Goal: Task Accomplishment & Management: Complete application form

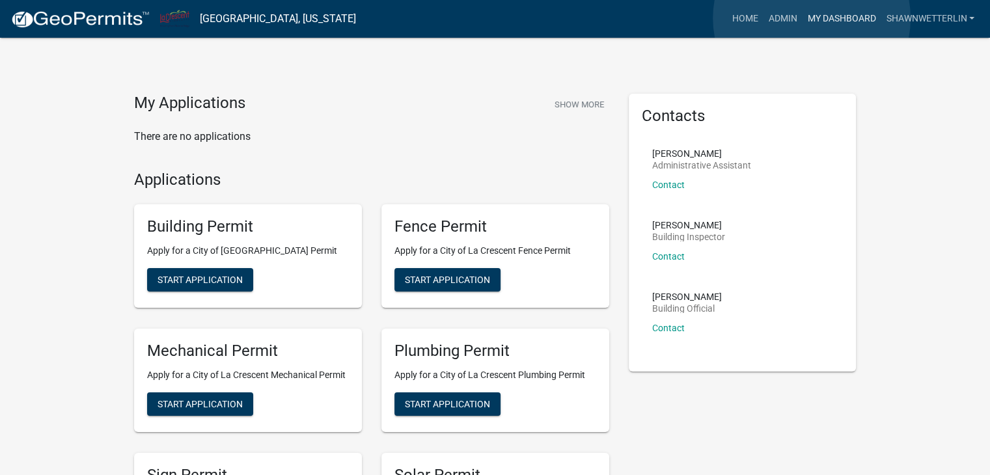
click at [811, 18] on link "My Dashboard" at bounding box center [841, 19] width 79 height 25
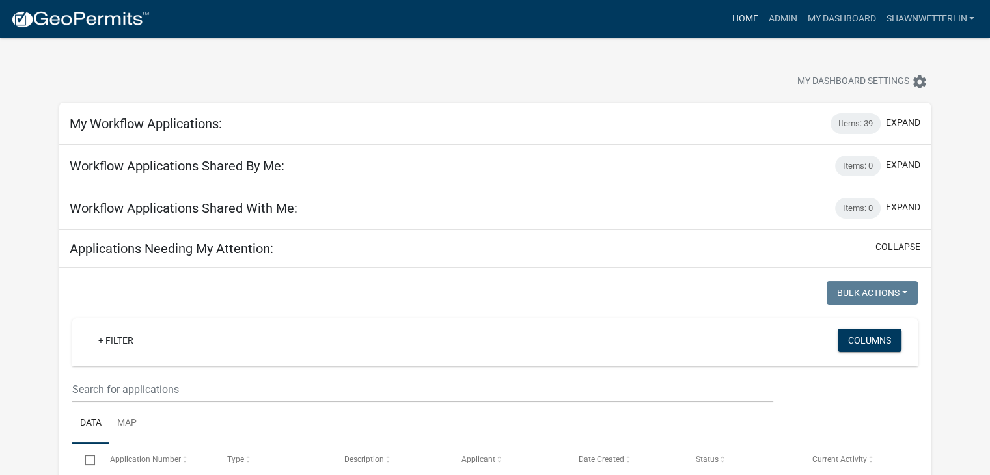
click at [736, 16] on link "Home" at bounding box center [744, 19] width 36 height 25
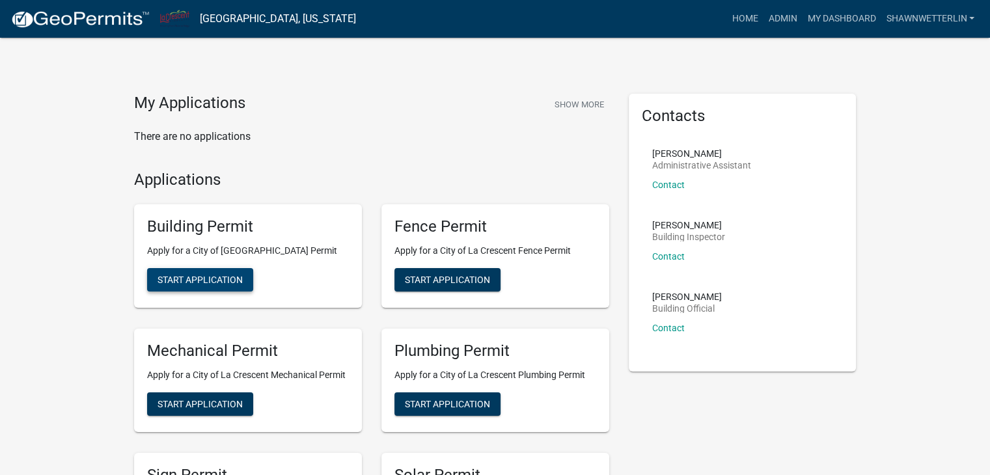
click at [182, 275] on span "Start Application" at bounding box center [199, 280] width 85 height 10
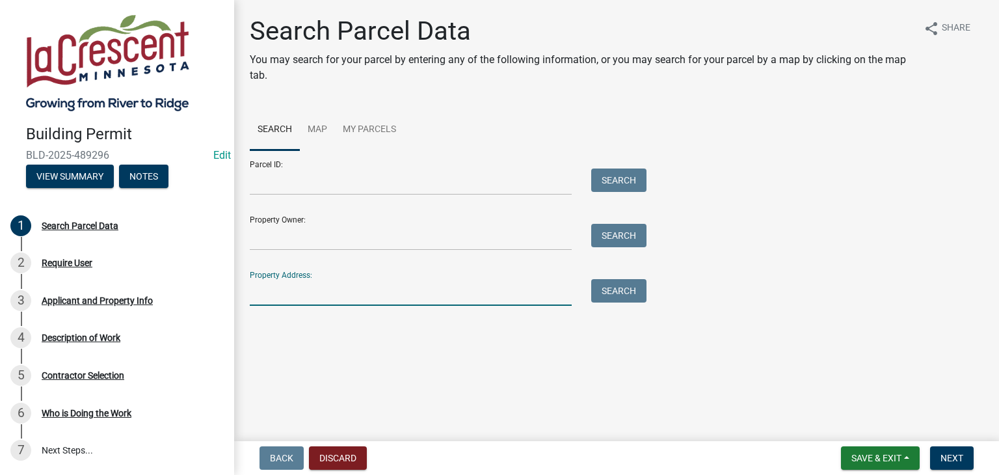
click at [281, 303] on input "Property Address:" at bounding box center [411, 292] width 322 height 27
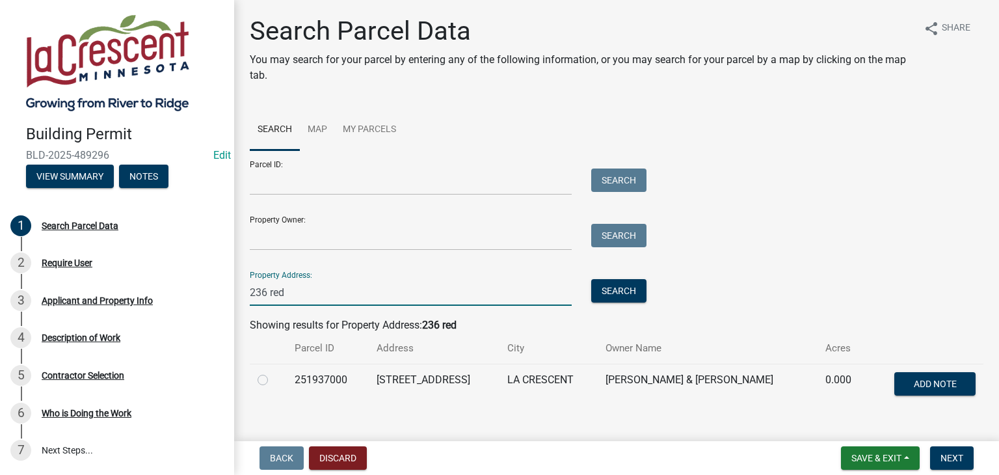
scroll to position [21, 0]
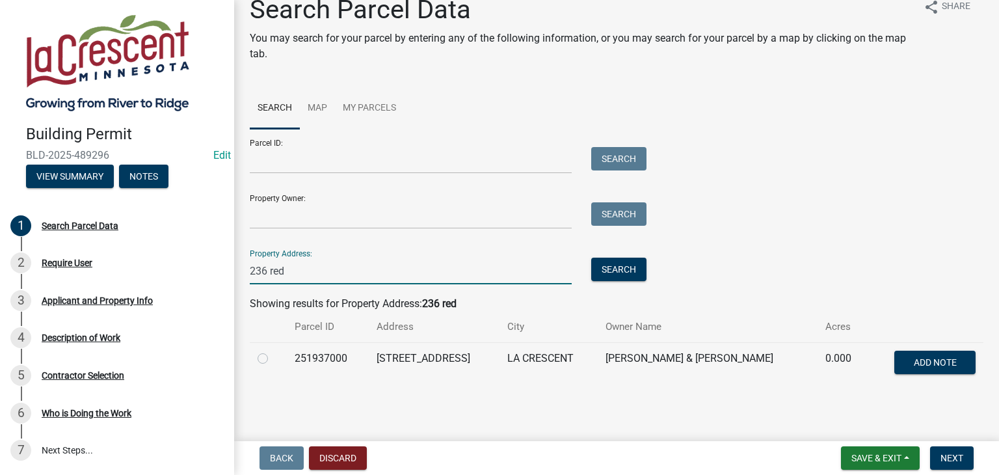
type input "236 red"
click at [273, 351] on label at bounding box center [273, 351] width 0 height 0
click at [273, 357] on input "radio" at bounding box center [277, 355] width 8 height 8
radio input "true"
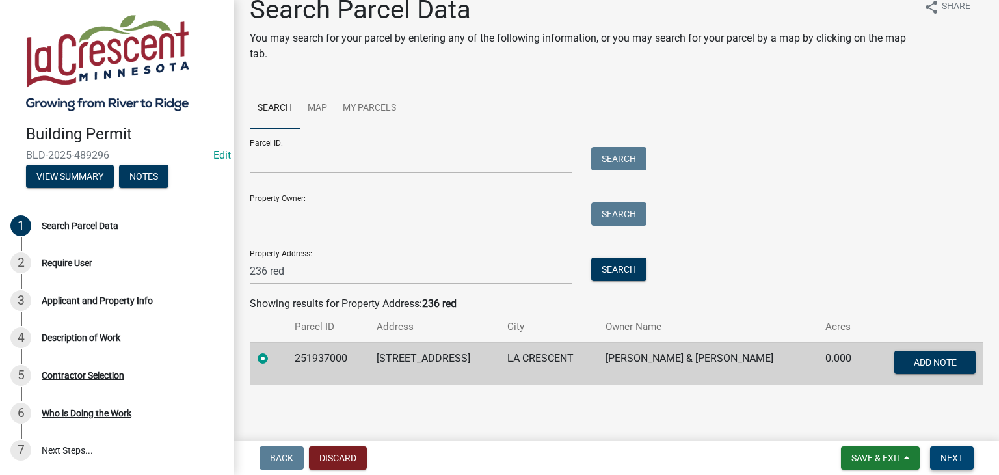
click at [945, 457] on span "Next" at bounding box center [952, 458] width 23 height 10
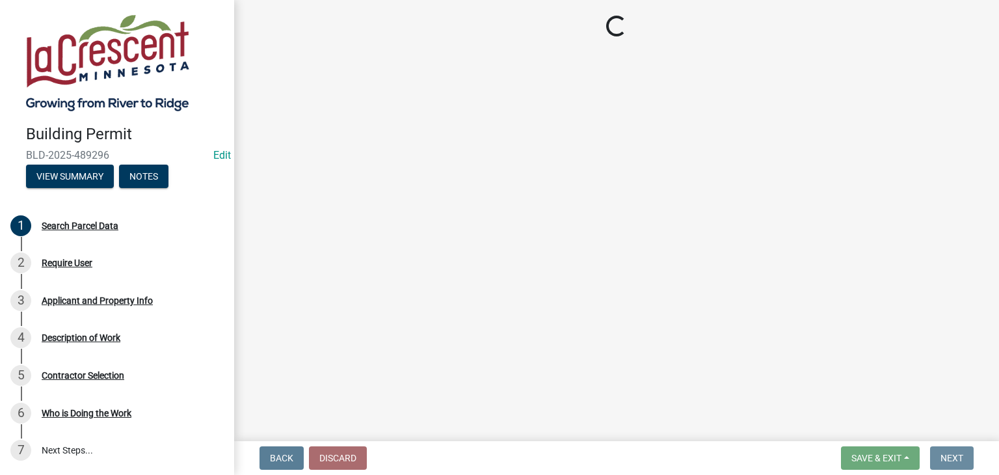
scroll to position [0, 0]
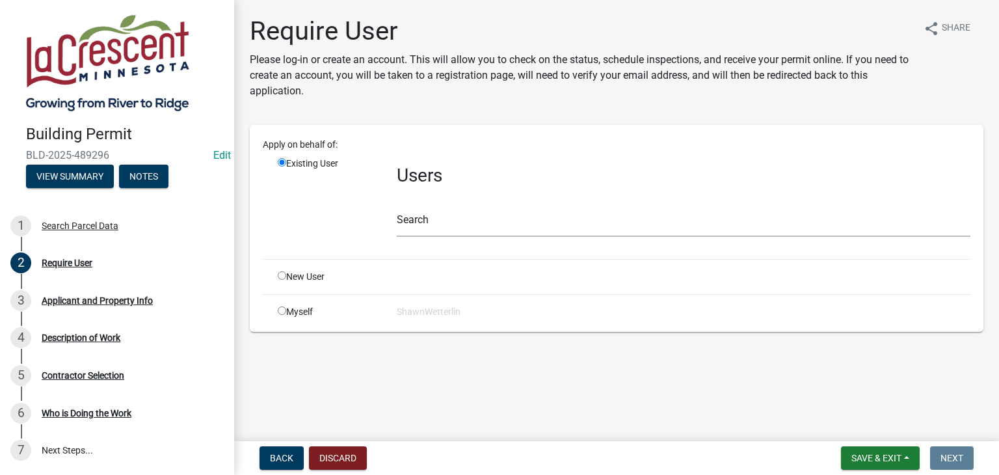
click at [281, 310] on input "radio" at bounding box center [282, 310] width 8 height 8
radio input "true"
radio input "false"
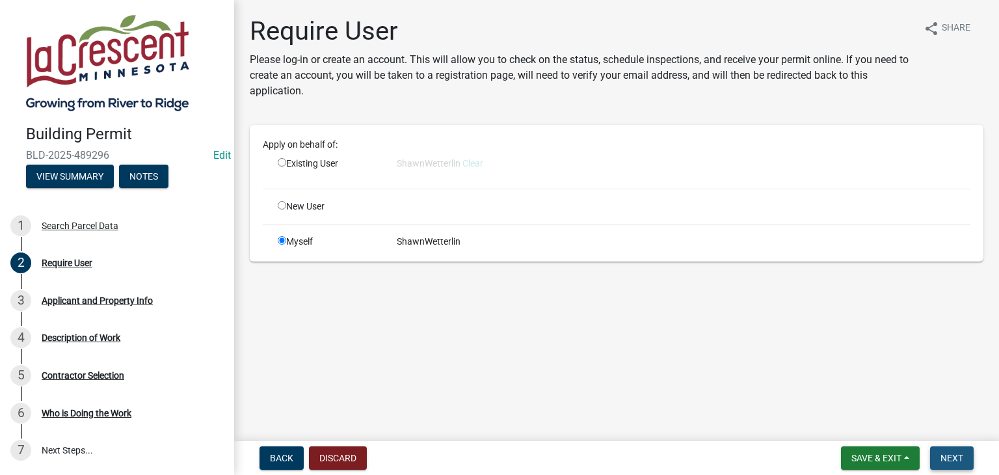
click at [953, 455] on span "Next" at bounding box center [952, 458] width 23 height 10
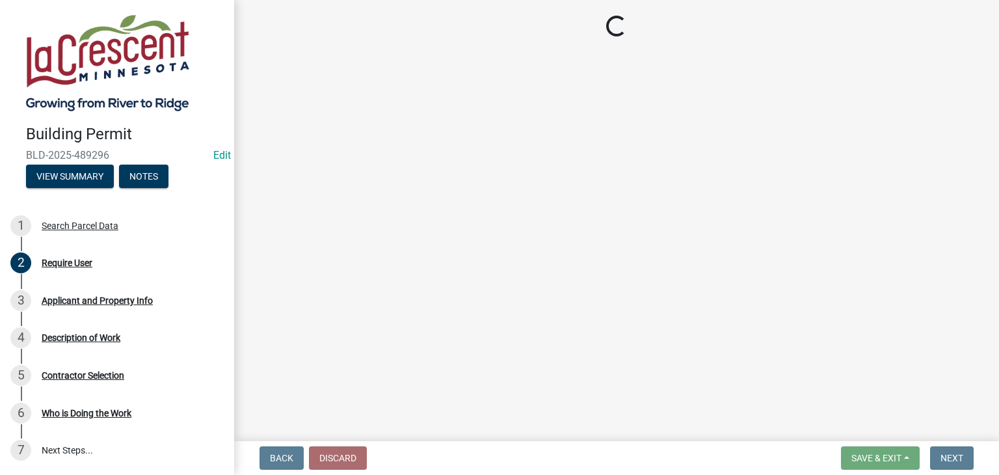
select select "e838c9e2-1e6e-4405-bddc-a3335cd38b08"
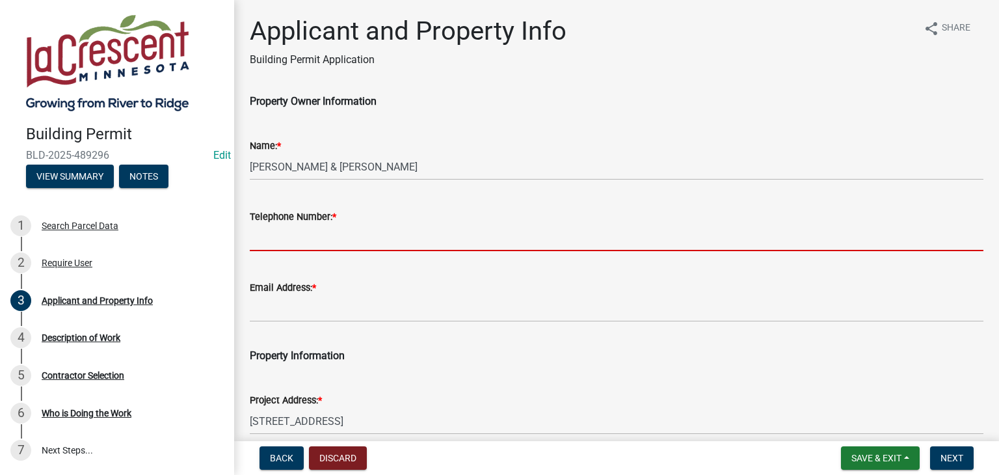
click at [341, 236] on input "Telephone Number: *" at bounding box center [617, 237] width 734 height 27
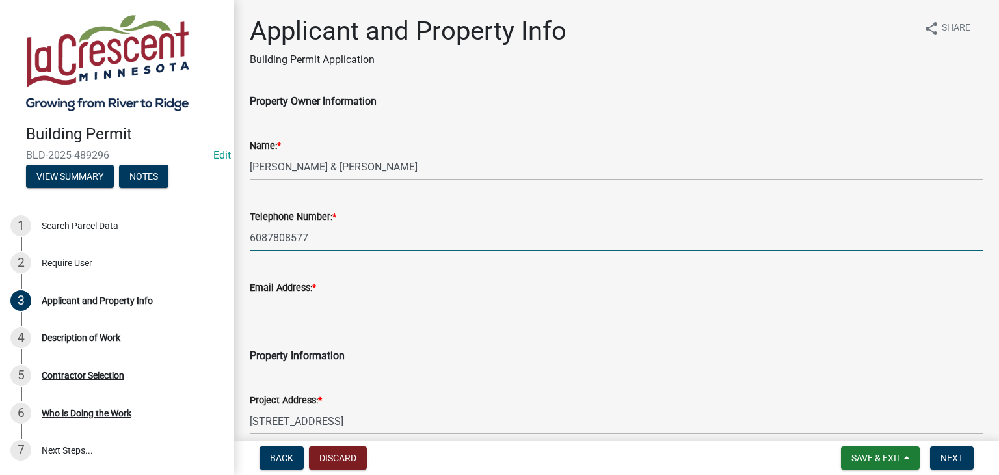
click at [267, 240] on input "6087808577" at bounding box center [617, 237] width 734 height 27
click at [290, 237] on input "608-7808577" at bounding box center [617, 237] width 734 height 27
type input "[PHONE_NUMBER]"
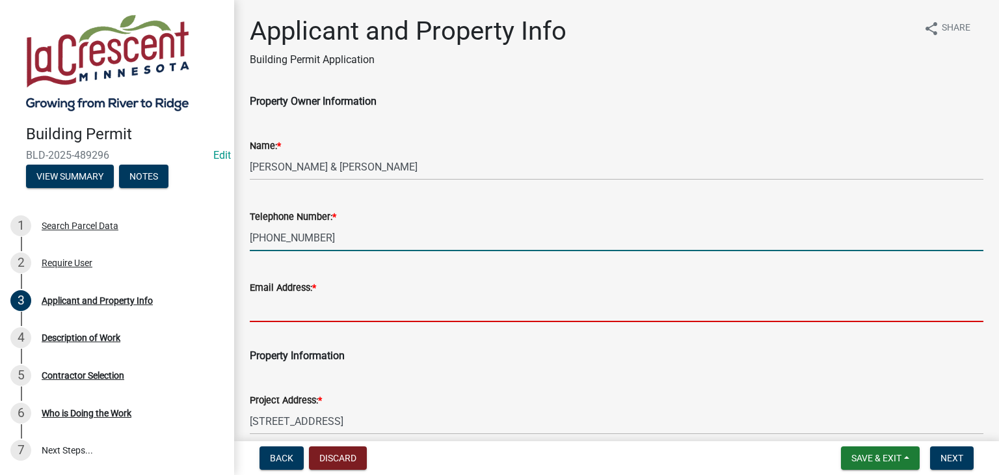
click at [347, 306] on input "Email Address: *" at bounding box center [617, 308] width 734 height 27
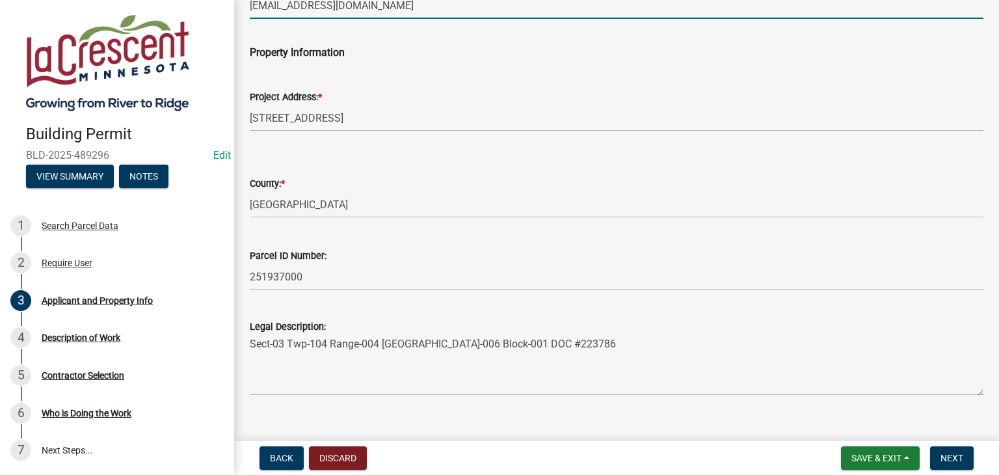
scroll to position [324, 0]
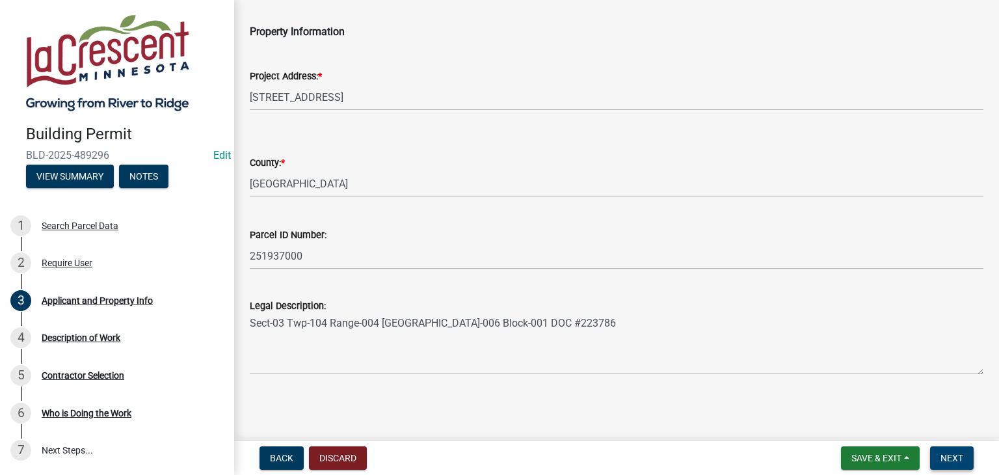
type input "[EMAIL_ADDRESS][DOMAIN_NAME]"
click at [947, 450] on button "Next" at bounding box center [952, 457] width 44 height 23
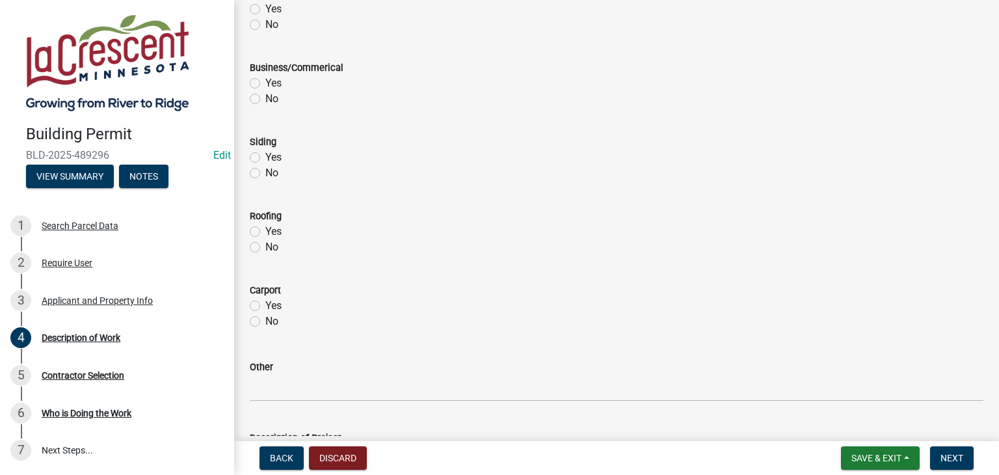
scroll to position [651, 0]
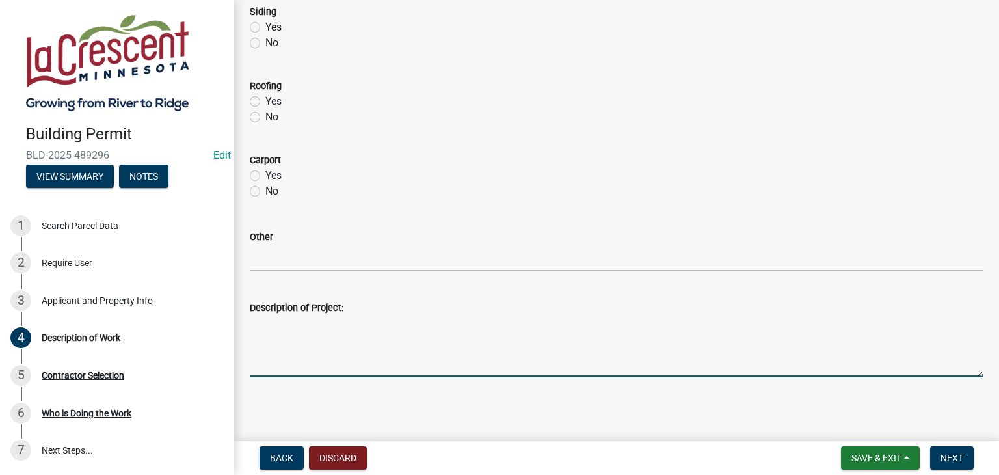
click at [321, 322] on textarea "Description of Project:" at bounding box center [617, 346] width 734 height 61
click at [325, 319] on textarea "Replace window and doors" at bounding box center [617, 344] width 734 height 61
type textarea "Replace windows and doors"
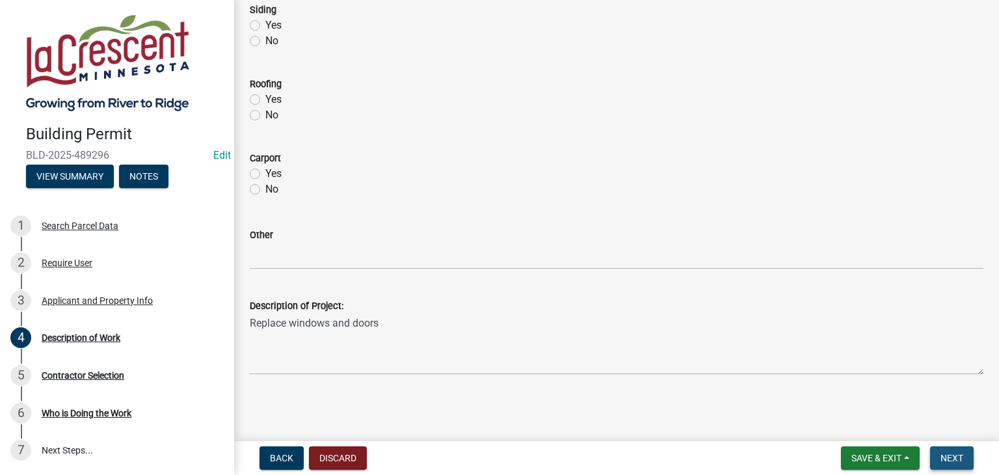
click at [938, 451] on button "Next" at bounding box center [952, 457] width 44 height 23
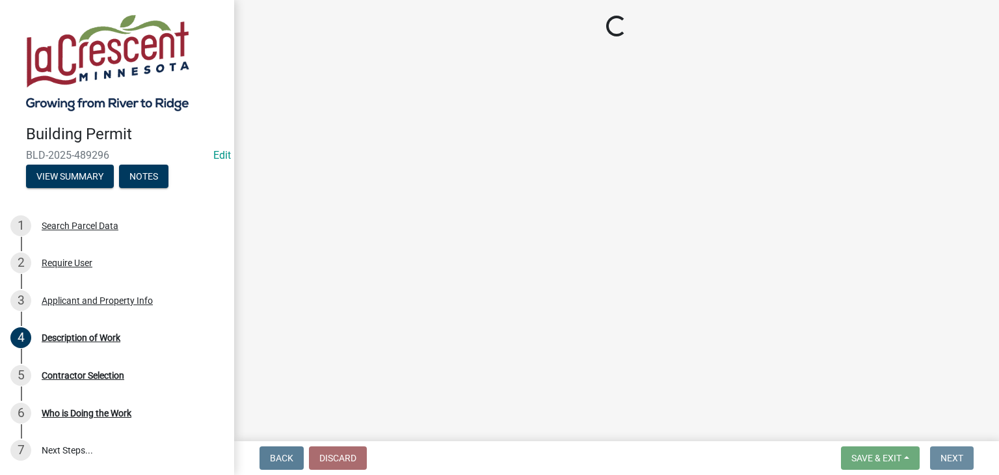
scroll to position [0, 0]
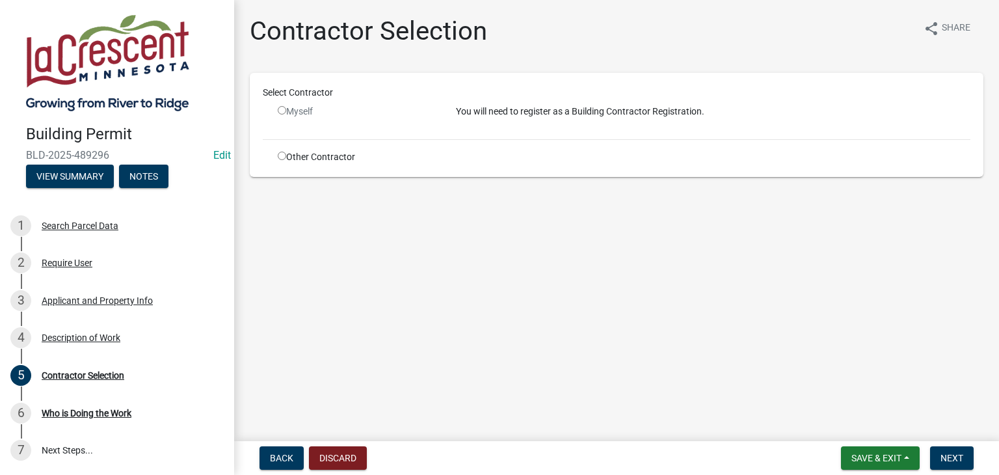
click at [278, 107] on input "radio" at bounding box center [282, 110] width 8 height 8
click at [279, 109] on input "radio" at bounding box center [282, 110] width 8 height 8
click at [284, 110] on input "radio" at bounding box center [282, 110] width 8 height 8
radio input "false"
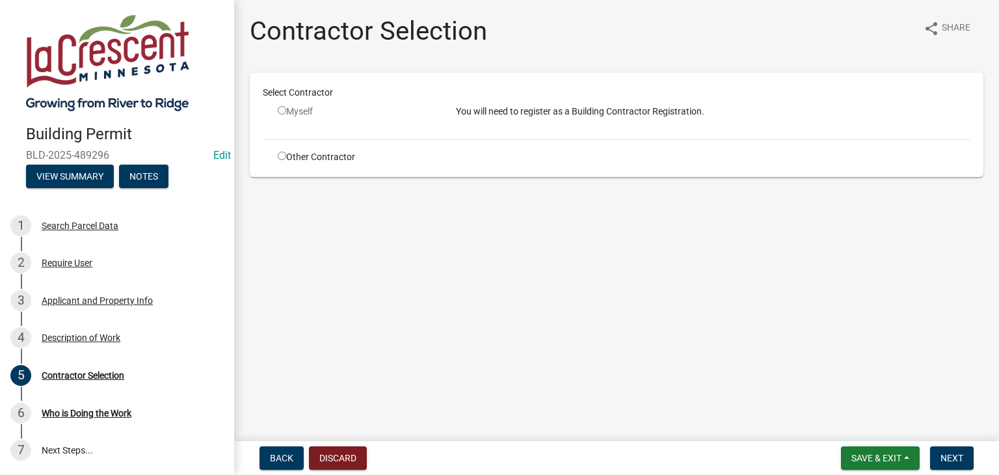
click at [278, 159] on input "radio" at bounding box center [282, 156] width 8 height 8
radio input "true"
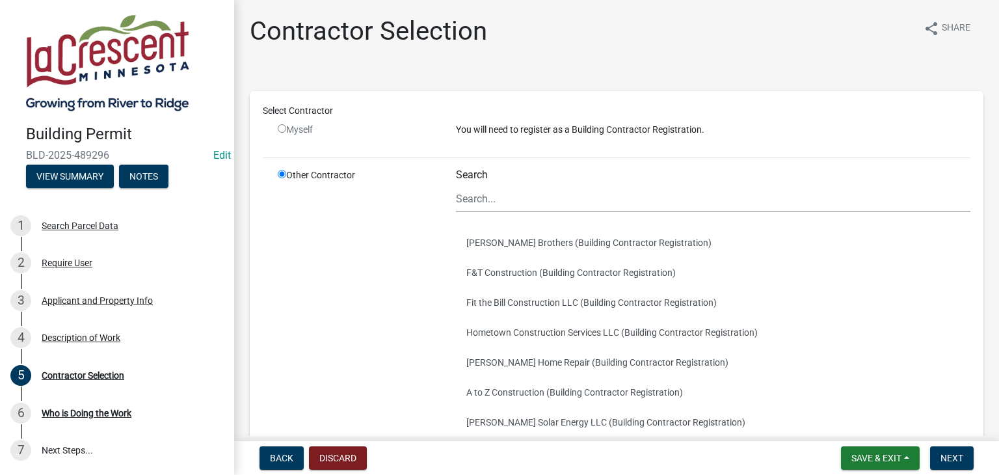
scroll to position [223, 0]
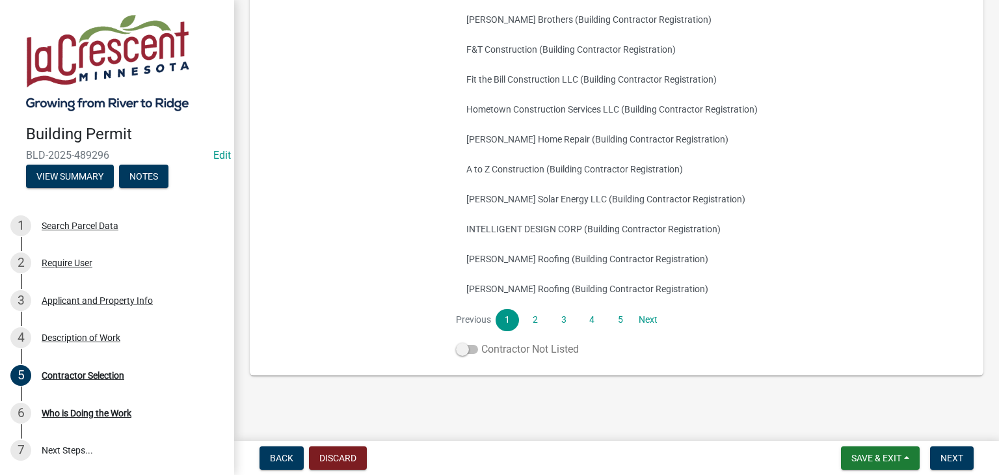
click at [461, 347] on span at bounding box center [467, 349] width 22 height 9
click at [481, 342] on input "Contractor Not Listed" at bounding box center [481, 342] width 0 height 0
click at [945, 458] on span "Next" at bounding box center [952, 458] width 23 height 10
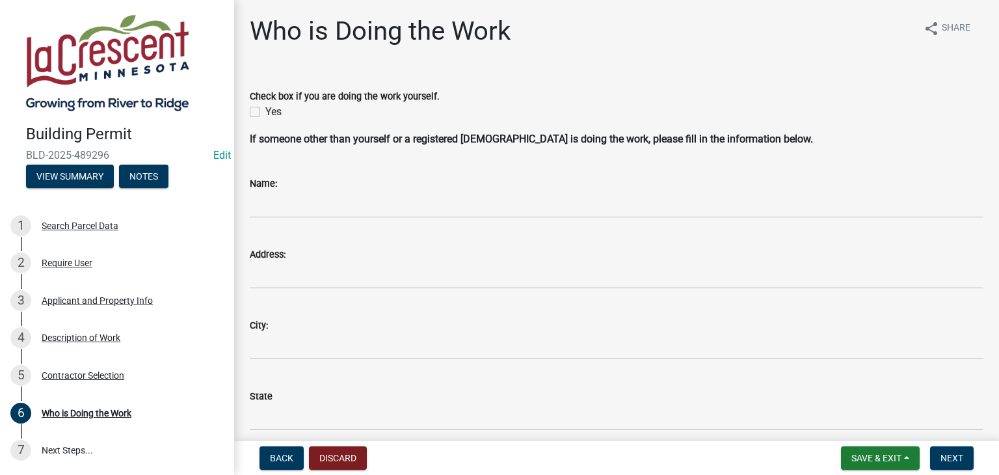
click at [265, 111] on label "Yes" at bounding box center [273, 112] width 16 height 16
click at [265, 111] on input "Yes" at bounding box center [269, 108] width 8 height 8
checkbox input "true"
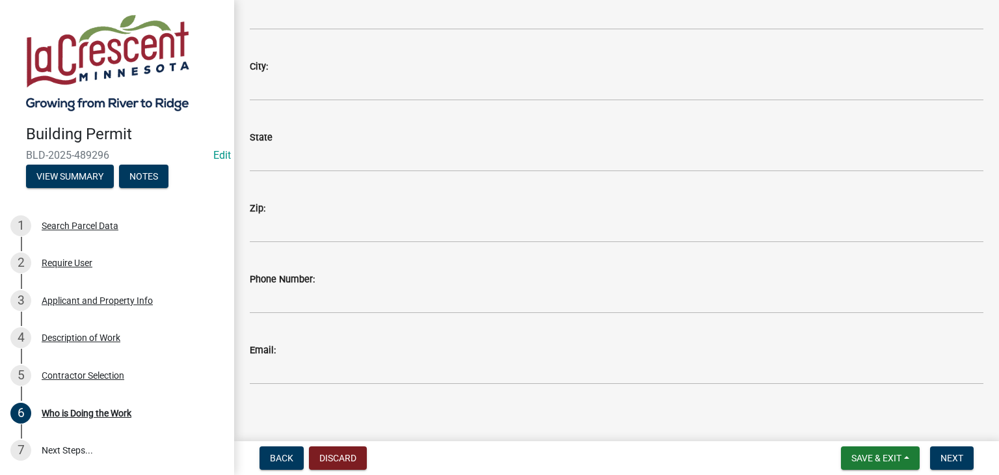
scroll to position [269, 0]
click at [949, 462] on span "Next" at bounding box center [952, 458] width 23 height 10
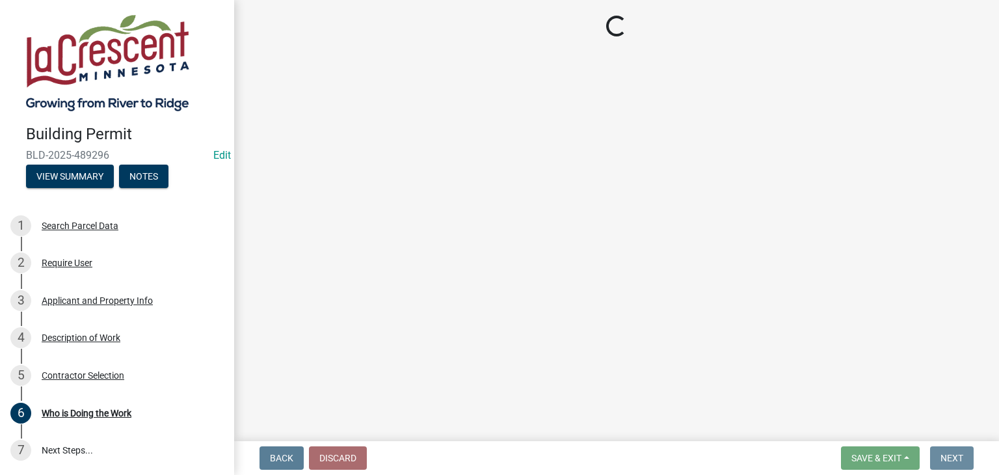
scroll to position [0, 0]
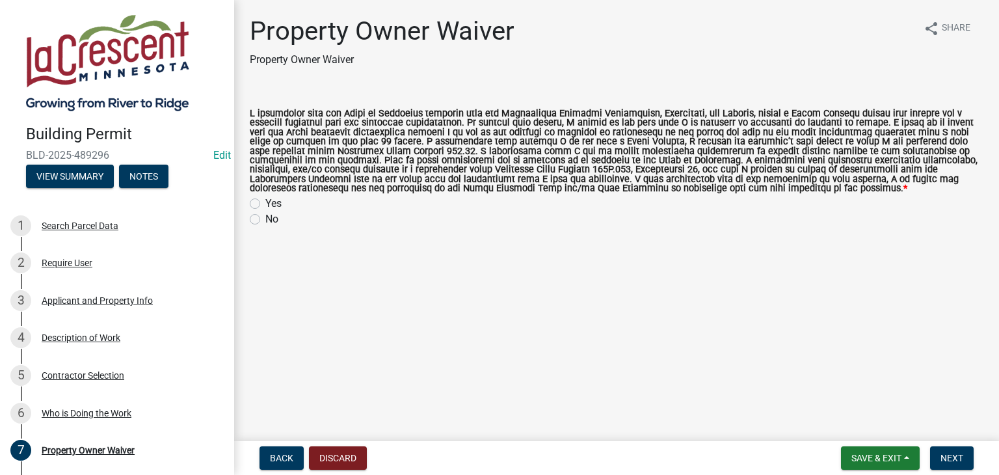
click at [265, 202] on label "Yes" at bounding box center [273, 204] width 16 height 16
click at [265, 202] on input "Yes" at bounding box center [269, 200] width 8 height 8
radio input "true"
click at [947, 450] on button "Next" at bounding box center [952, 457] width 44 height 23
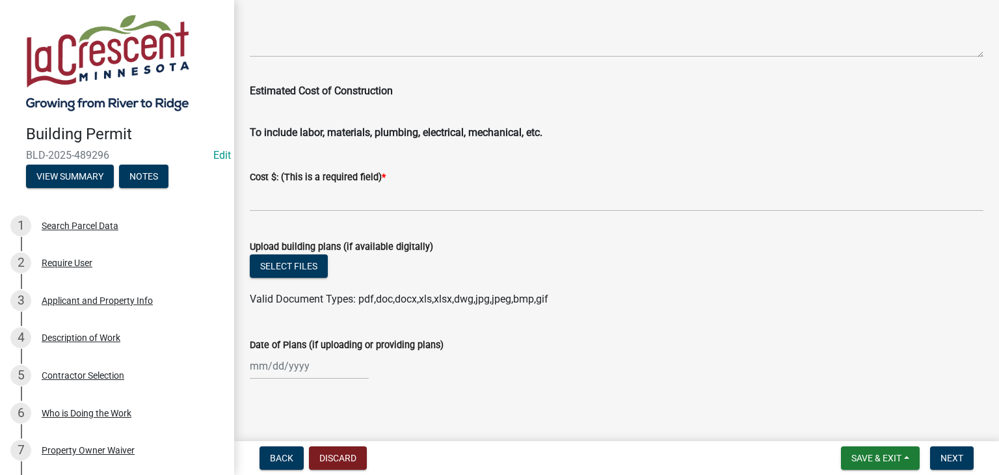
scroll to position [2229, 0]
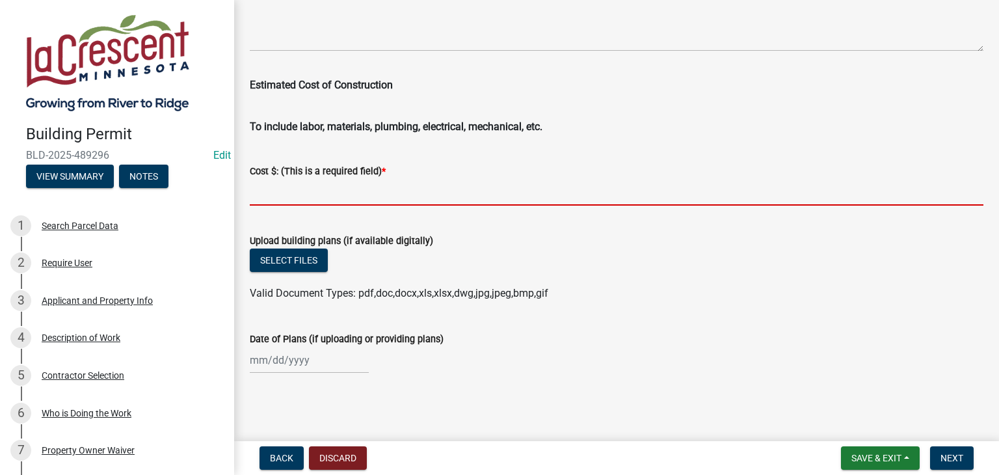
click at [349, 188] on input "text" at bounding box center [617, 192] width 734 height 27
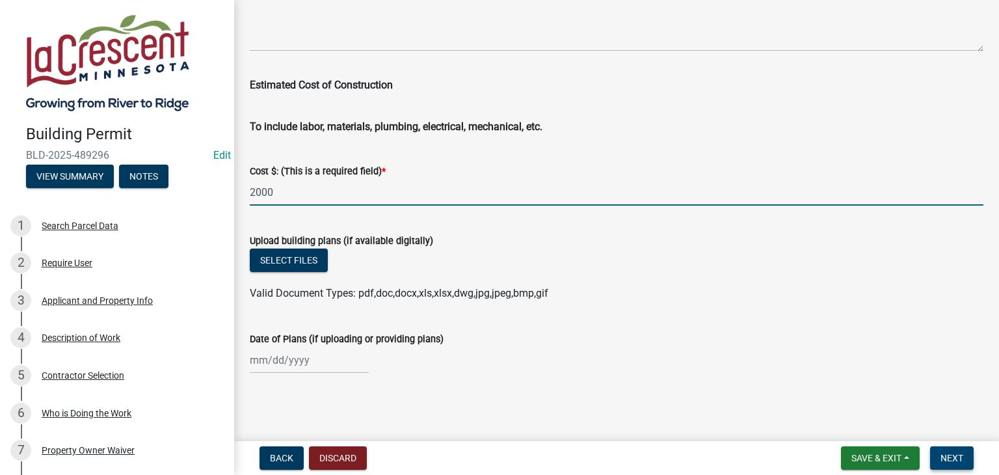
type input "2000"
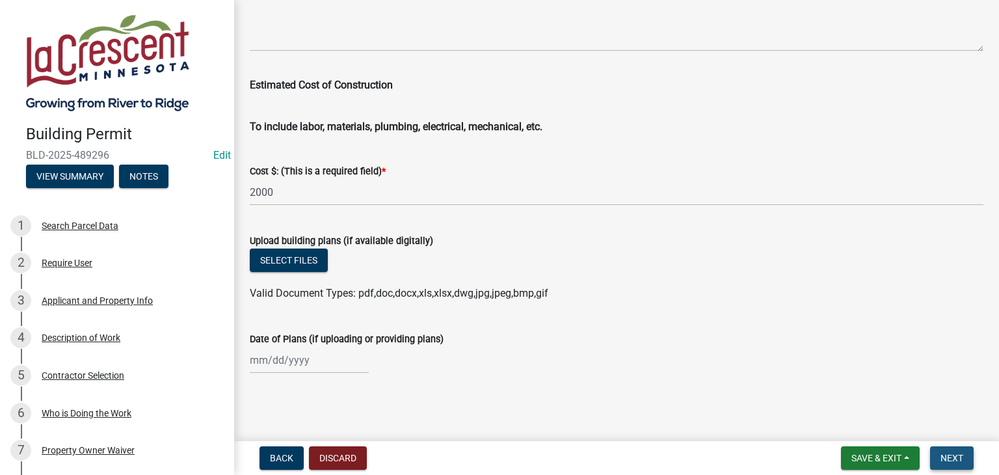
click at [952, 453] on span "Next" at bounding box center [952, 458] width 23 height 10
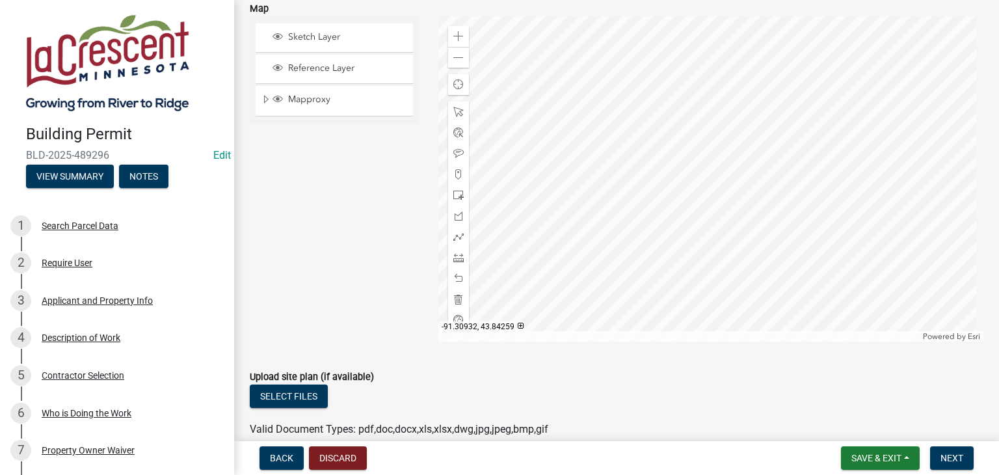
scroll to position [297, 0]
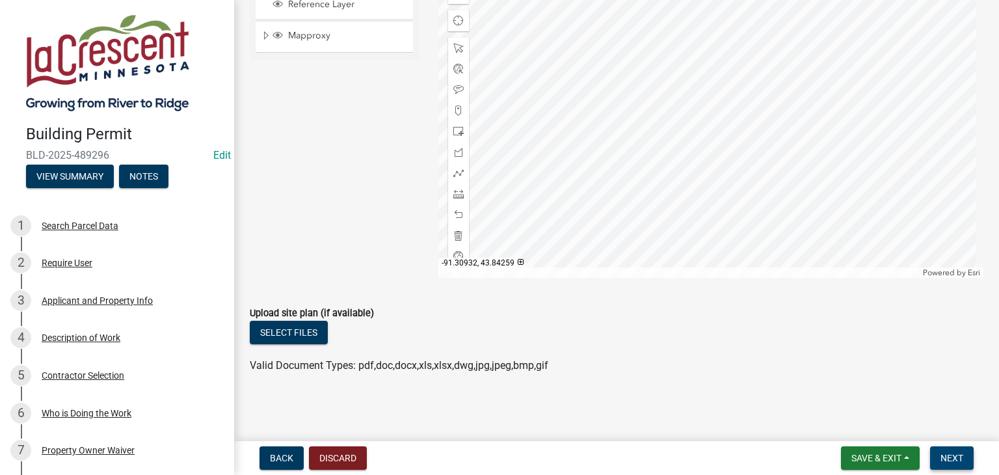
click at [961, 456] on span "Next" at bounding box center [952, 458] width 23 height 10
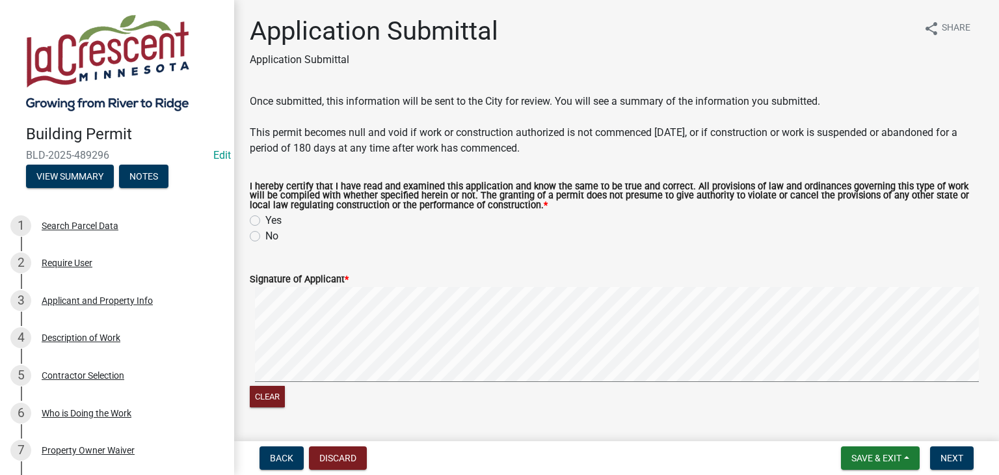
click at [265, 217] on label "Yes" at bounding box center [273, 221] width 16 height 16
click at [265, 217] on input "Yes" at bounding box center [269, 217] width 8 height 8
radio input "true"
click at [553, 285] on form "Signature of Applicant * Clear" at bounding box center [617, 333] width 734 height 154
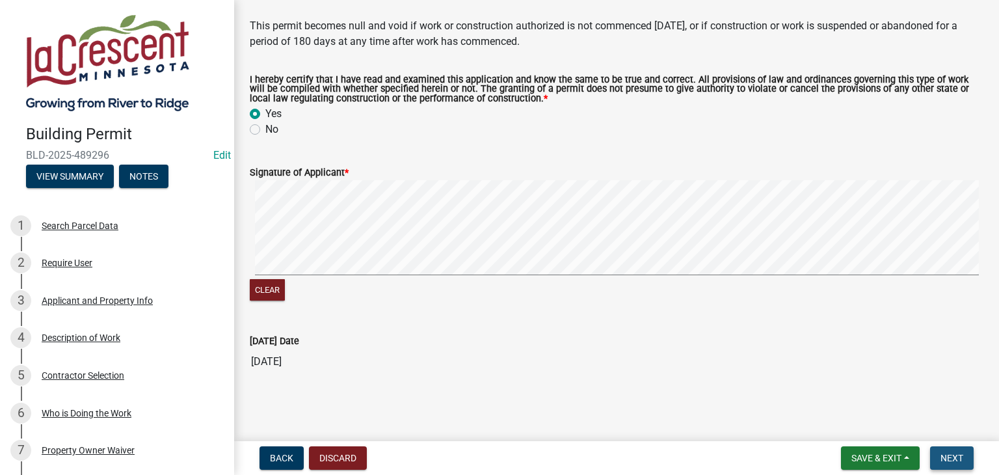
click at [936, 456] on button "Next" at bounding box center [952, 457] width 44 height 23
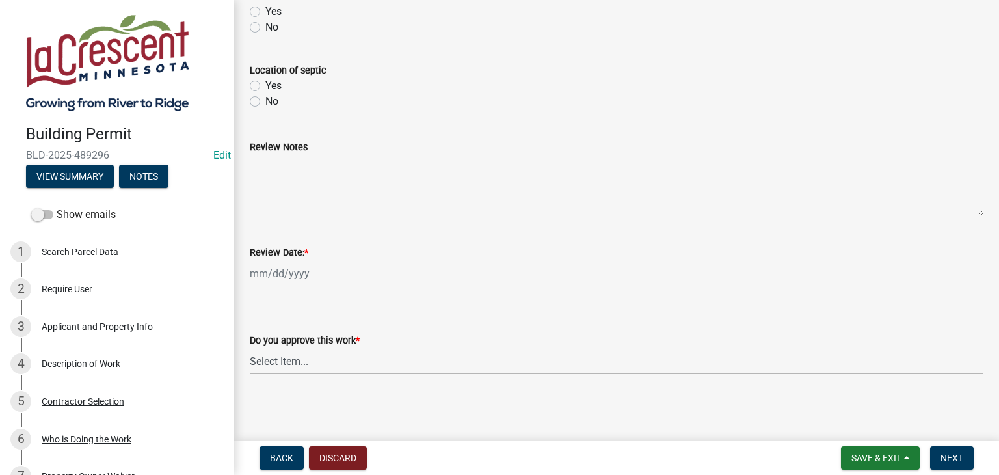
scroll to position [593, 0]
click at [300, 271] on div at bounding box center [309, 272] width 119 height 27
select select "10"
select select "2025"
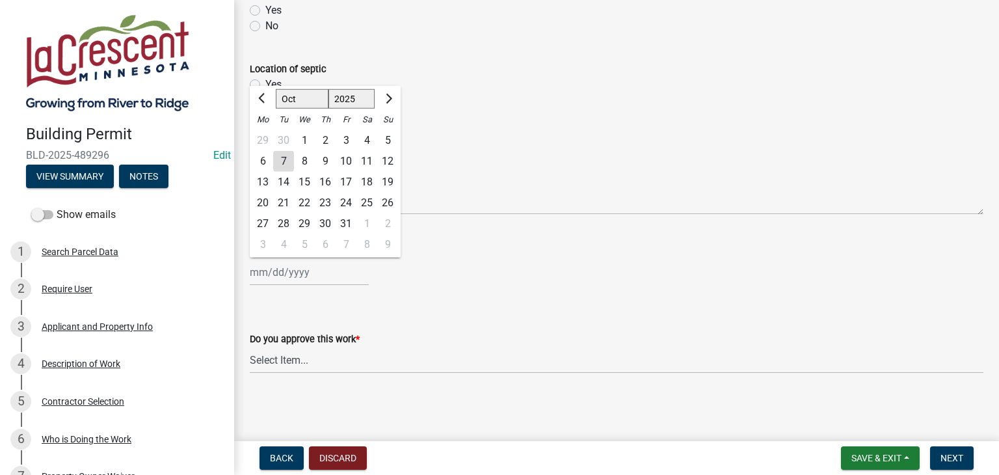
click at [277, 161] on div "7" at bounding box center [283, 161] width 21 height 21
type input "[DATE]"
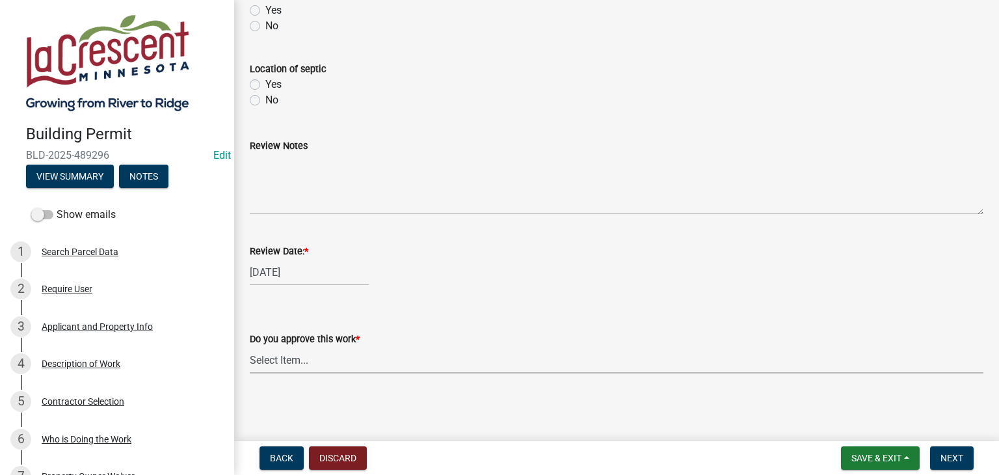
click at [301, 354] on select "Select Item... Yes No" at bounding box center [617, 360] width 734 height 27
click at [250, 347] on select "Select Item... Yes No" at bounding box center [617, 360] width 734 height 27
select select "90a60f2d-528c-4c9a-9c39-f00b3f6598b9"
click at [966, 456] on button "Next" at bounding box center [952, 457] width 44 height 23
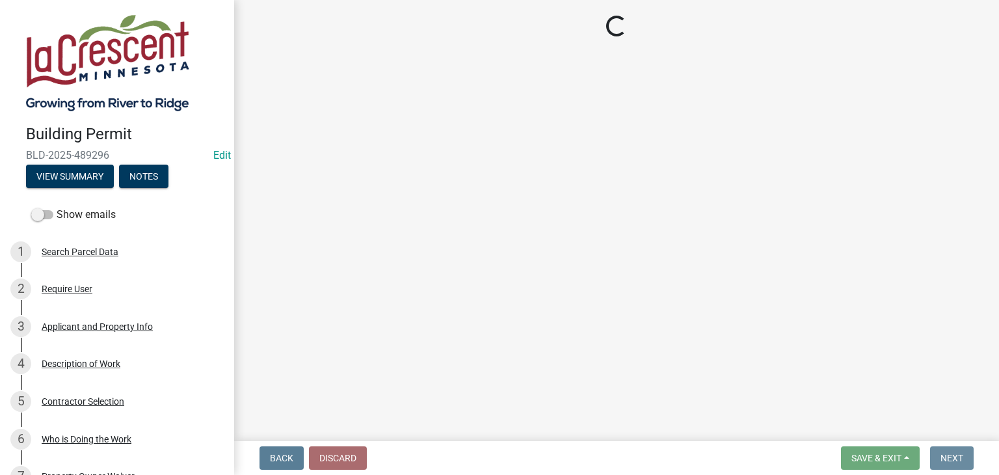
scroll to position [0, 0]
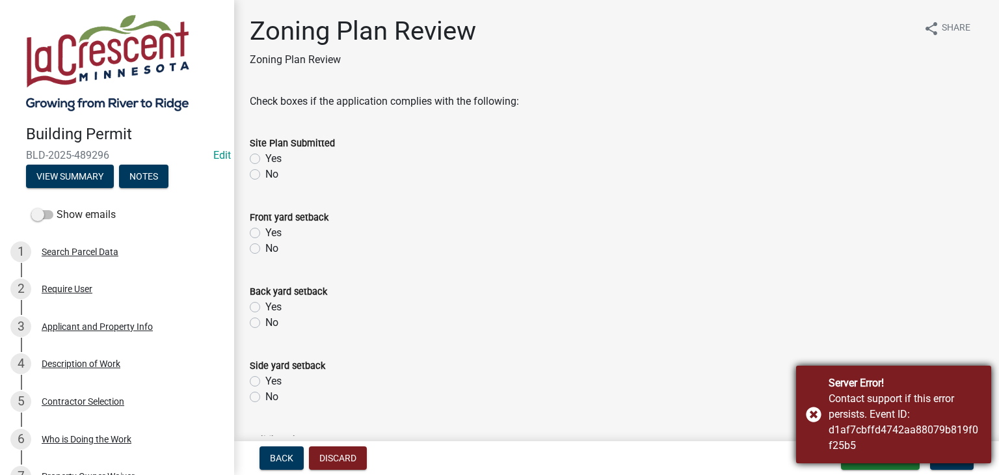
click at [816, 414] on div "Server Error! Contact support if this error persists. Event ID: d1af7cbffd4742a…" at bounding box center [893, 415] width 195 height 98
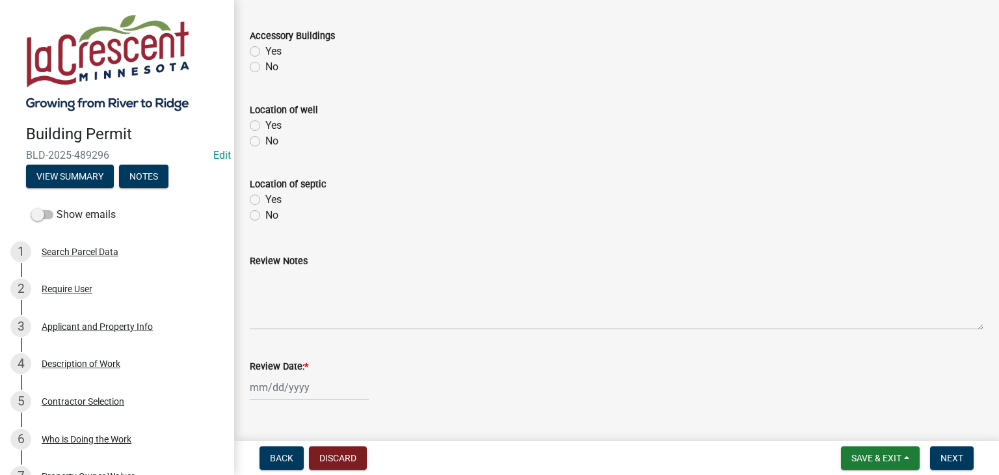
scroll to position [593, 0]
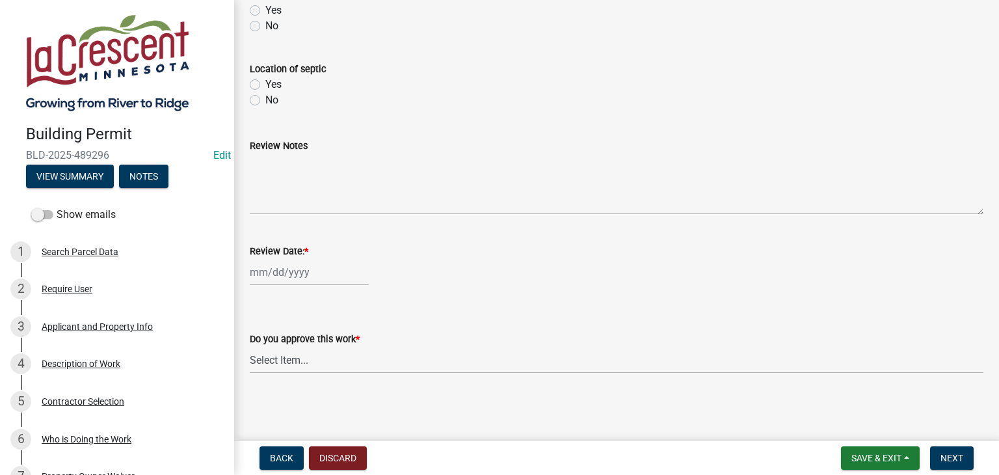
select select "10"
select select "2025"
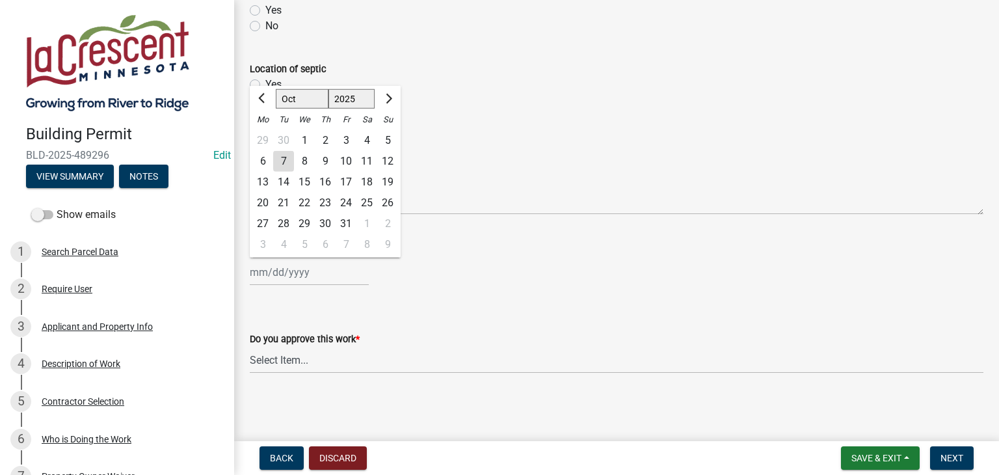
click at [302, 269] on div "[PERSON_NAME] Feb Mar Apr [PERSON_NAME][DATE] Oct Nov [DATE] 1526 1527 1528 152…" at bounding box center [309, 272] width 119 height 27
click at [286, 158] on div "7" at bounding box center [283, 161] width 21 height 21
type input "[DATE]"
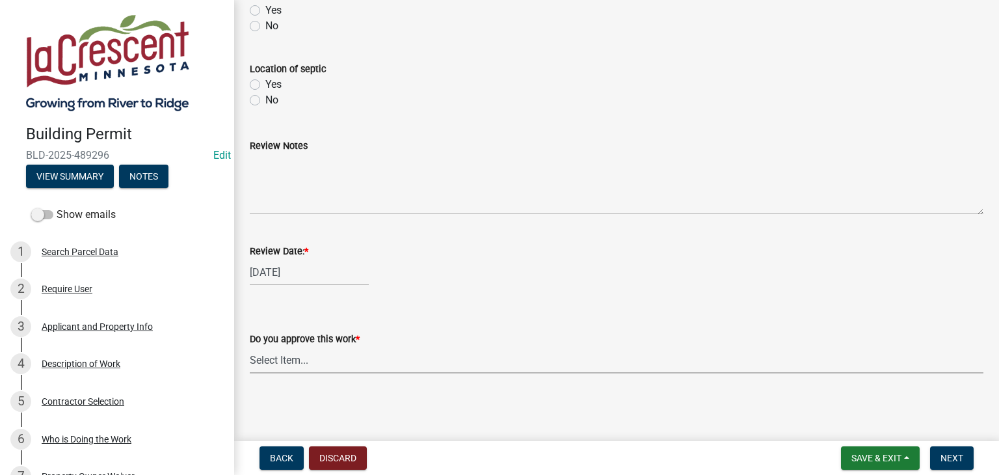
click at [288, 357] on select "Select Item... Yes No" at bounding box center [617, 360] width 734 height 27
click at [250, 347] on select "Select Item... Yes No" at bounding box center [617, 360] width 734 height 27
select select "90a60f2d-528c-4c9a-9c39-f00b3f6598b9"
click at [960, 461] on span "Next" at bounding box center [952, 458] width 23 height 10
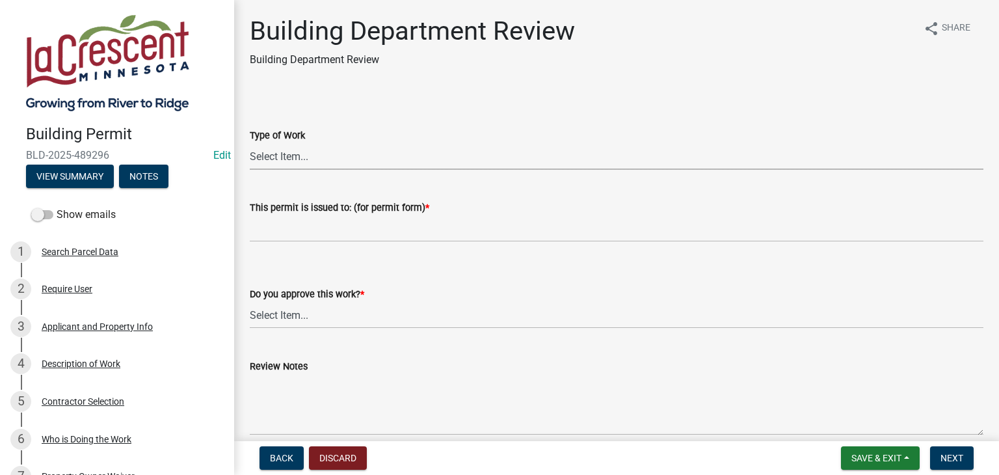
click at [280, 158] on select "Select Item... Roofing Siding Deck Other" at bounding box center [617, 156] width 734 height 27
click at [250, 143] on select "Select Item... Roofing Siding Deck Other" at bounding box center [617, 156] width 734 height 27
select select "bbf8997e-a289-4d03-8bd2-4f168381adc4"
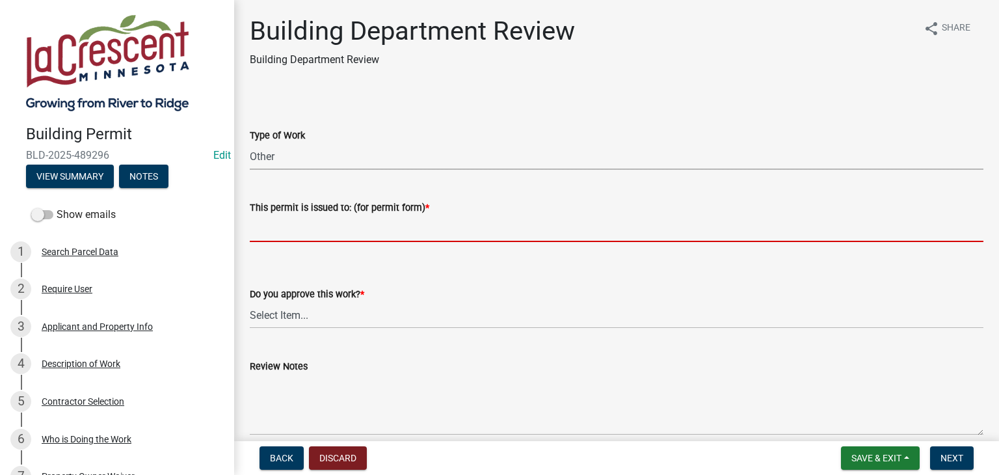
click at [282, 225] on input "This permit is issued to: (for permit form) *" at bounding box center [617, 228] width 734 height 27
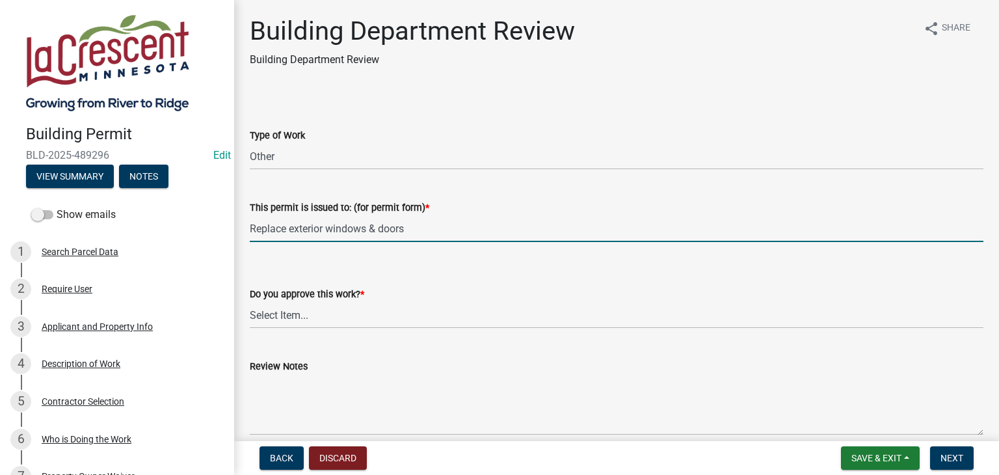
type input "Replace exterior windows & doors"
click at [319, 320] on select "Select Item... Yes No" at bounding box center [617, 315] width 734 height 27
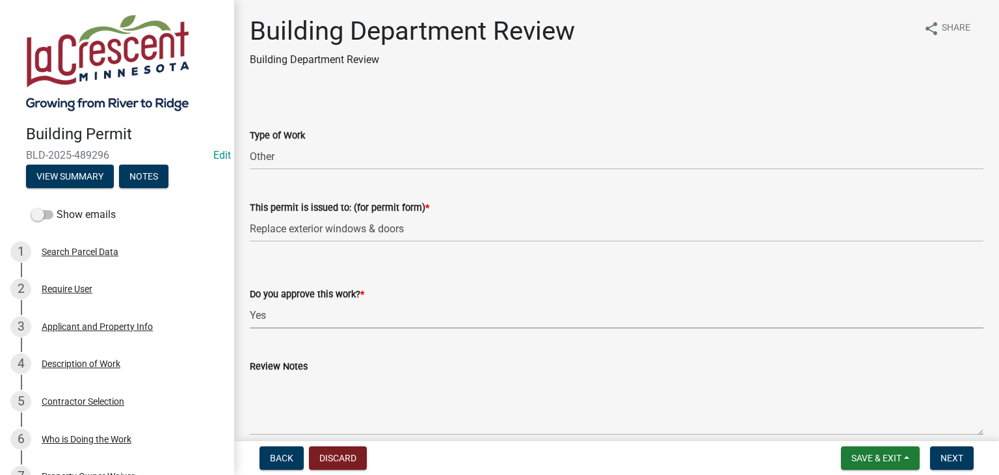
click at [250, 302] on select "Select Item... Yes No" at bounding box center [617, 315] width 734 height 27
select select "689549b3-38a5-47de-8a89-287a50612ed0"
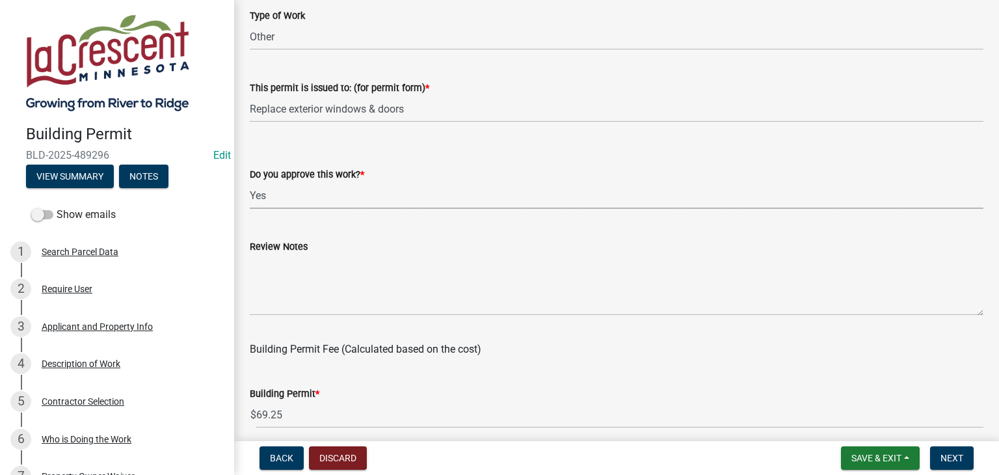
scroll to position [130, 0]
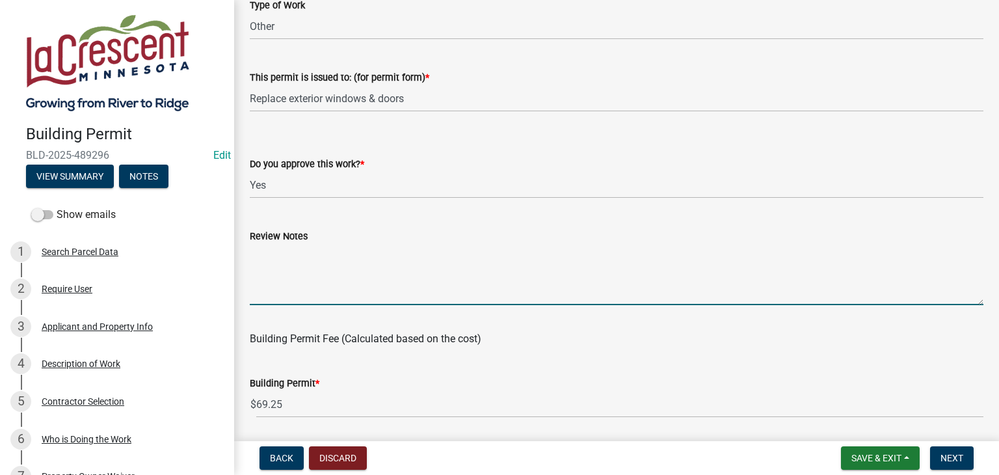
click at [298, 258] on textarea "Review Notes" at bounding box center [617, 274] width 734 height 61
click at [398, 252] on textarea "Scope of work will take place [PERSON_NAME] the next couple of years" at bounding box center [617, 274] width 734 height 61
click at [254, 252] on textarea "Scope of work will take place over the next couple of years" at bounding box center [617, 274] width 734 height 61
click at [535, 253] on textarea "The scope of work will take place over the next couple of years" at bounding box center [617, 274] width 734 height 61
click at [536, 253] on textarea "The scope of work will take place over the next couple of years" at bounding box center [617, 274] width 734 height 61
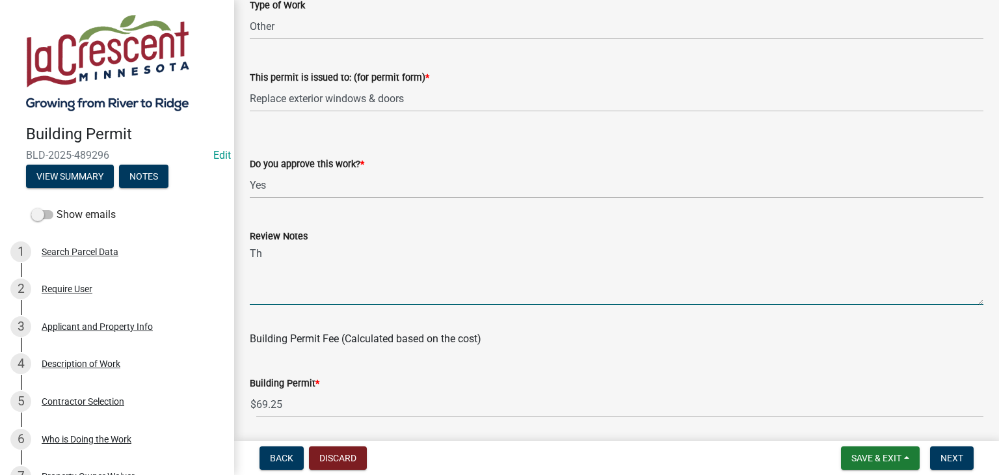
type textarea "T"
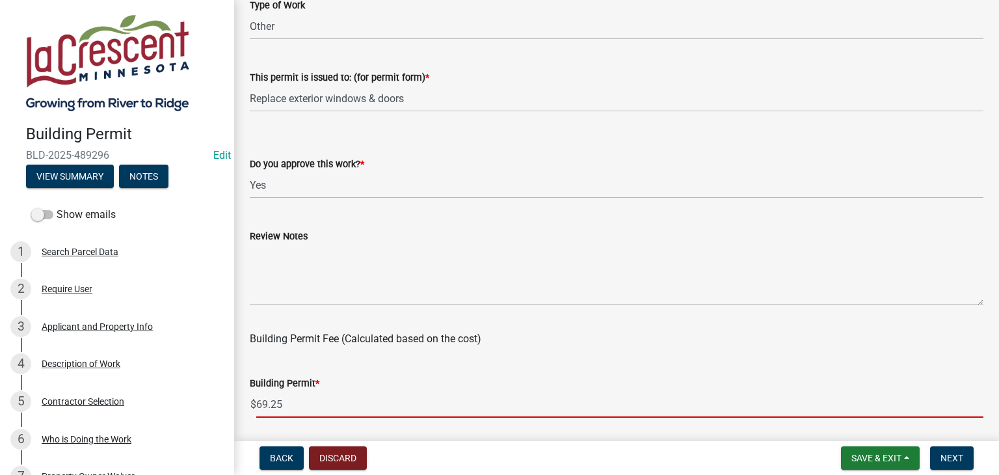
click at [296, 399] on input "69.25" at bounding box center [619, 404] width 727 height 27
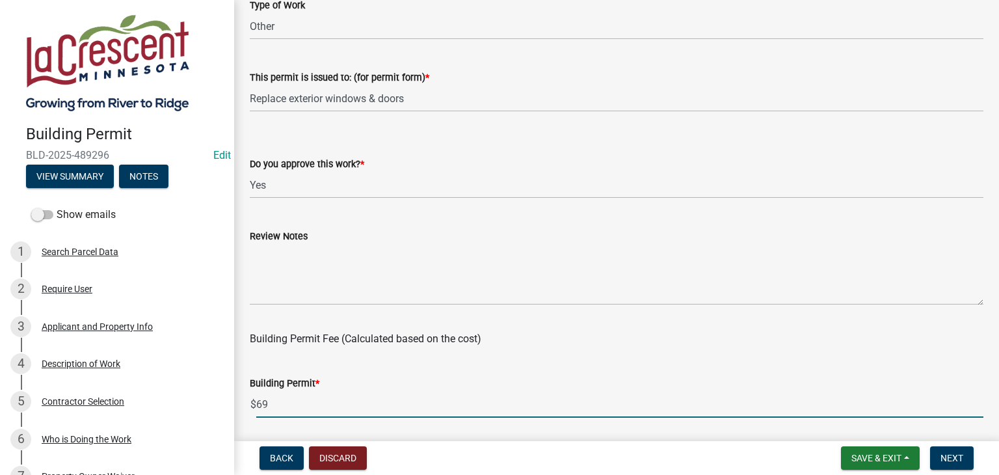
type input "6"
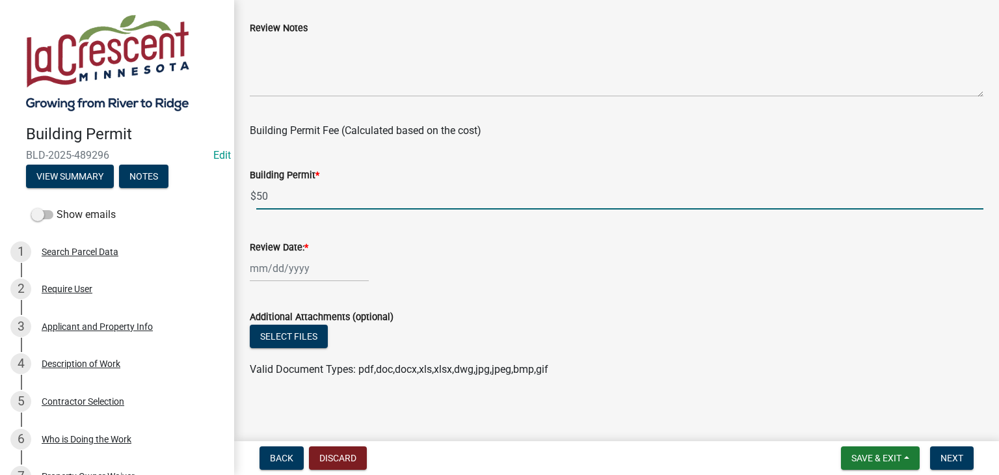
scroll to position [342, 0]
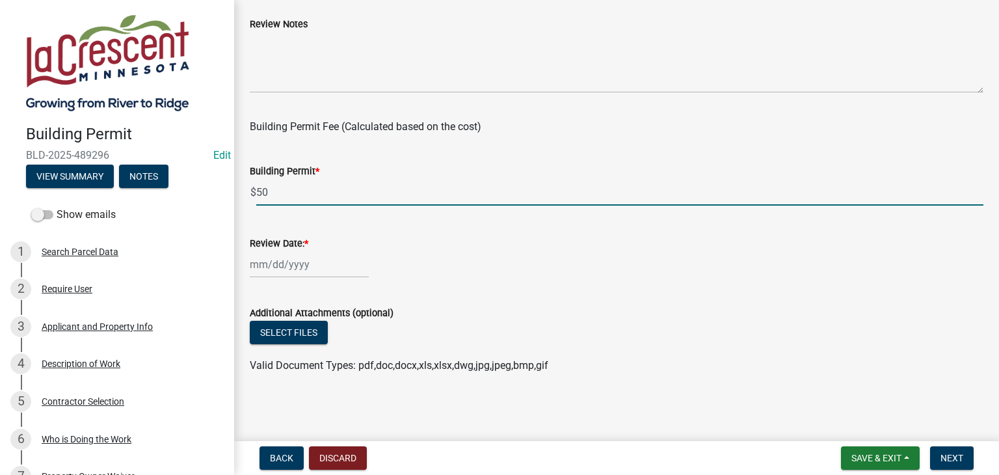
type input "50"
select select "10"
select select "2025"
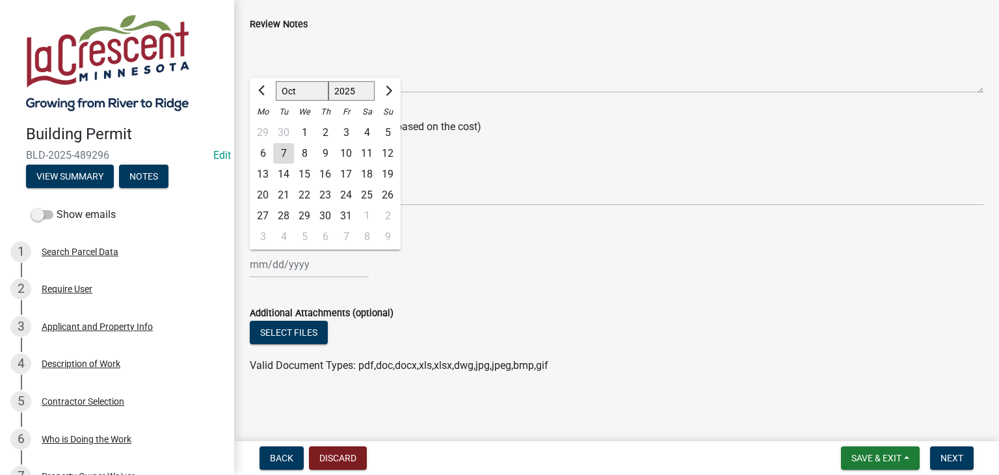
click at [291, 259] on div "[PERSON_NAME] Feb Mar Apr [PERSON_NAME][DATE] Oct Nov [DATE] 1526 1527 1528 152…" at bounding box center [309, 264] width 119 height 27
click at [289, 154] on div "7" at bounding box center [283, 153] width 21 height 21
type input "[DATE]"
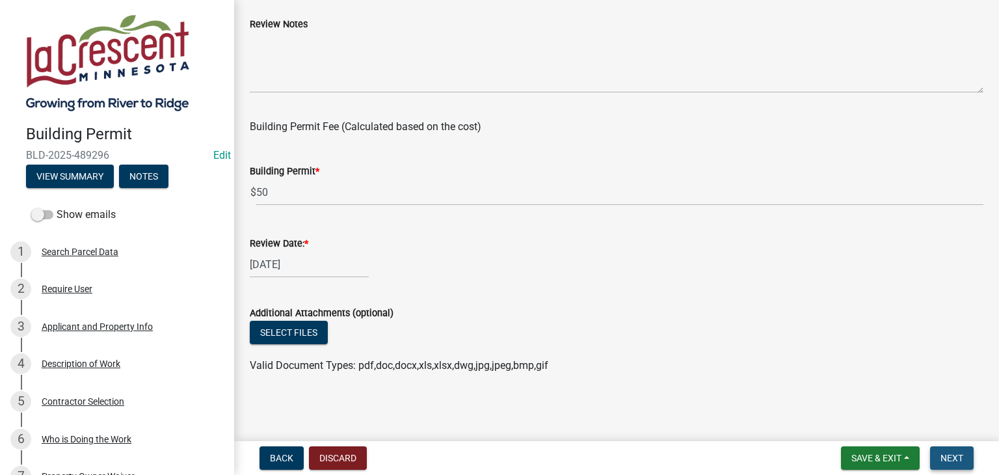
click at [942, 453] on span "Next" at bounding box center [952, 458] width 23 height 10
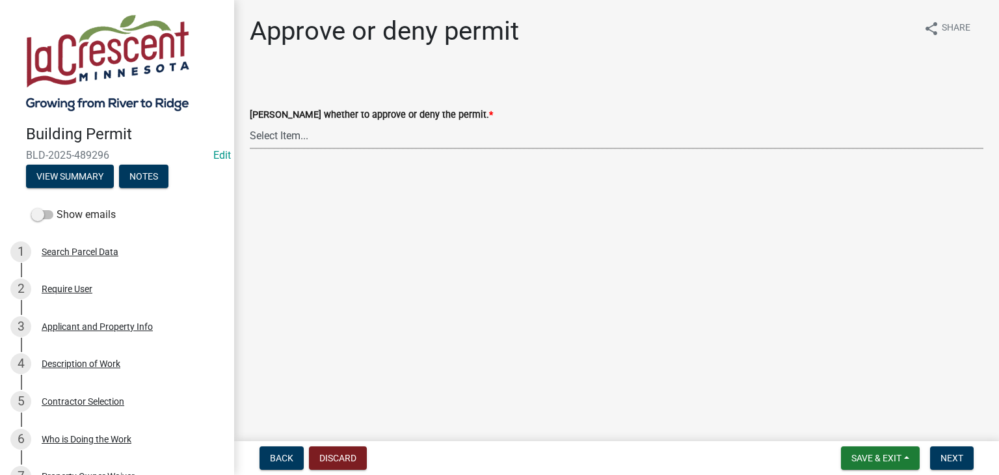
click at [283, 136] on select "Select Item... Approve Deny" at bounding box center [617, 135] width 734 height 27
click at [250, 122] on select "Select Item... Approve Deny" at bounding box center [617, 135] width 734 height 27
select select "d6055423-832b-4dbf-8b87-0bb94d1ae5d3"
click at [949, 463] on button "Next" at bounding box center [952, 457] width 44 height 23
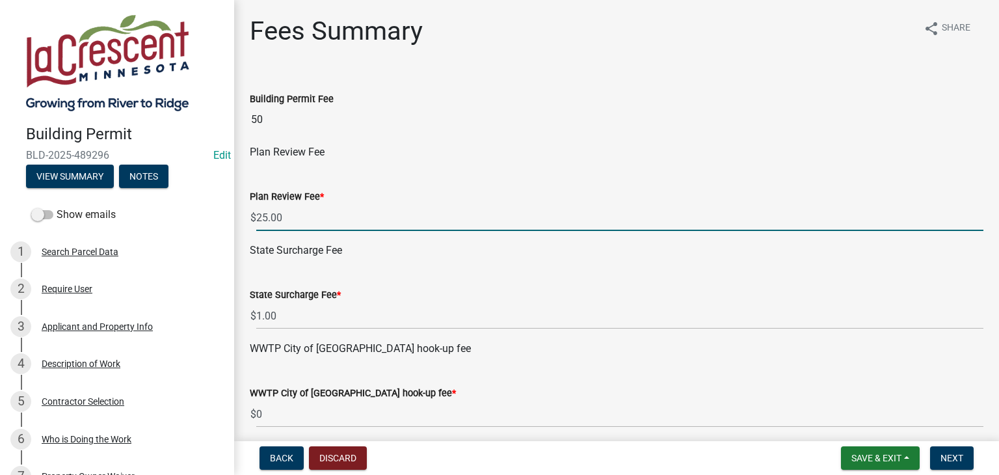
click at [307, 219] on input "25.00" at bounding box center [619, 217] width 727 height 27
type input "2"
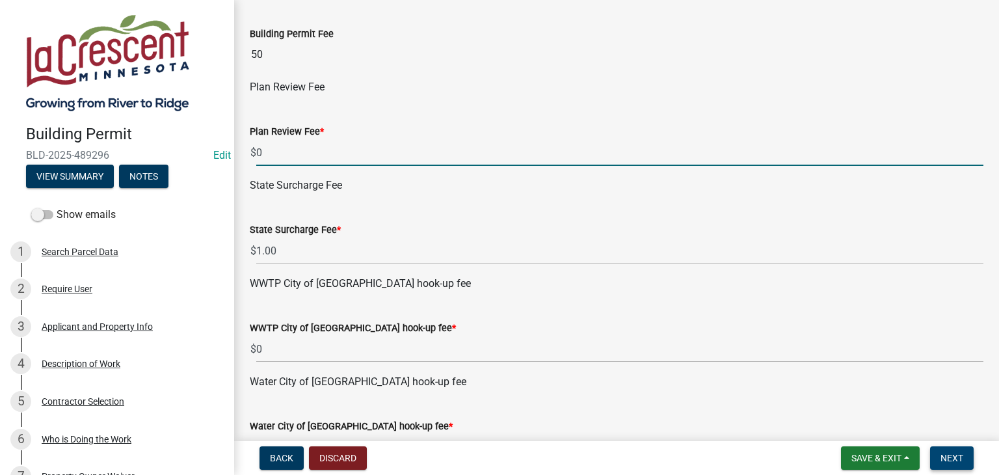
type input "0"
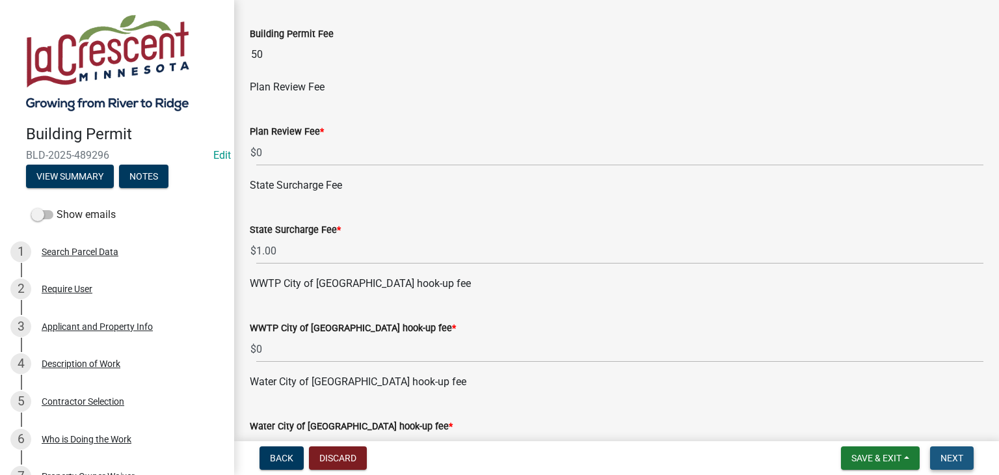
click at [947, 458] on span "Next" at bounding box center [952, 458] width 23 height 10
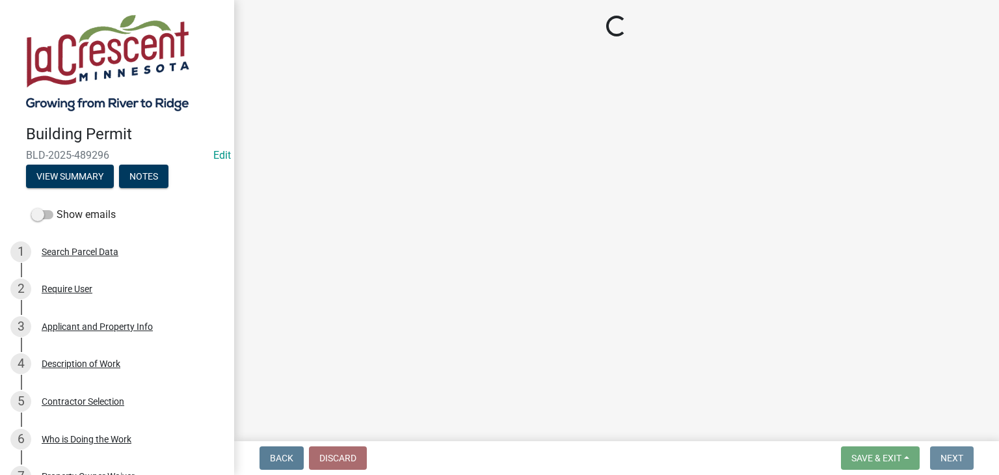
scroll to position [0, 0]
select select "3: 3"
